Goal: Transaction & Acquisition: Purchase product/service

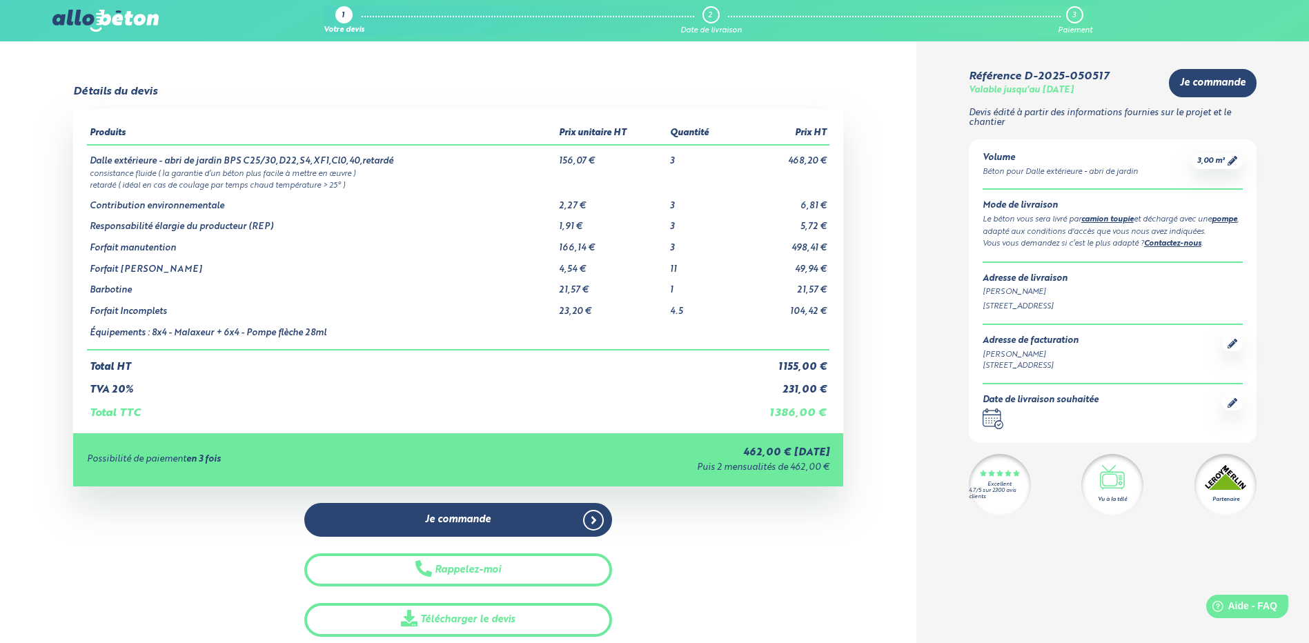
click at [1236, 405] on icon at bounding box center [1232, 403] width 10 height 10
